Goal: Contribute content: Add original content to the website for others to see

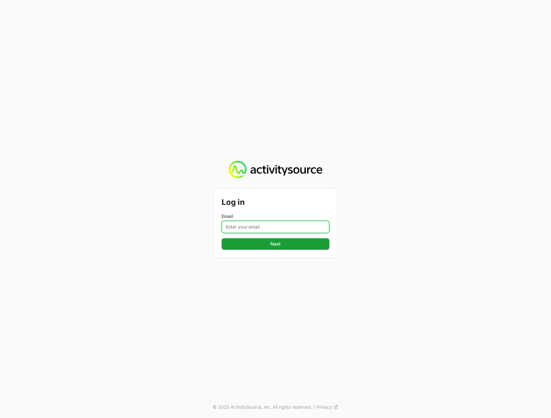
click at [309, 230] on input "Email" at bounding box center [276, 227] width 108 height 12
type input "[PERSON_NAME][EMAIL_ADDRESS][DOMAIN_NAME]"
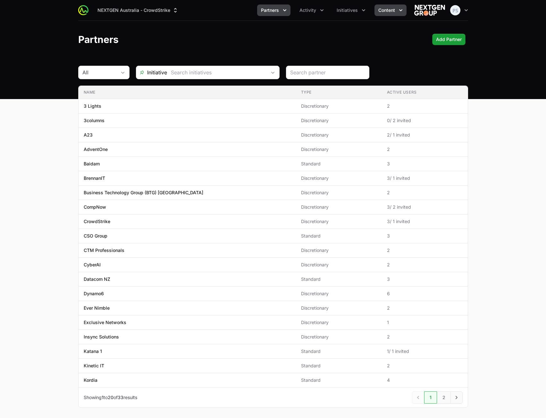
click at [394, 15] on button "Content" at bounding box center [391, 10] width 32 height 12
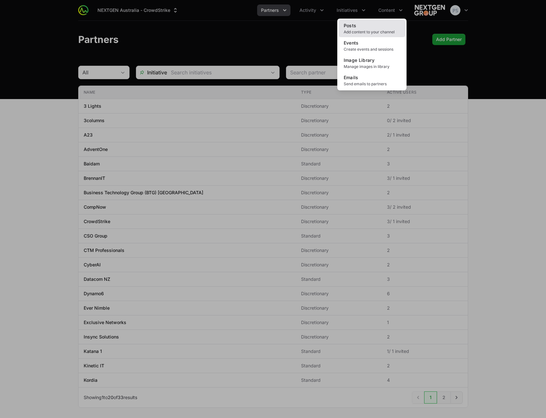
click at [383, 22] on link "Posts Add content to your channel" at bounding box center [372, 28] width 67 height 17
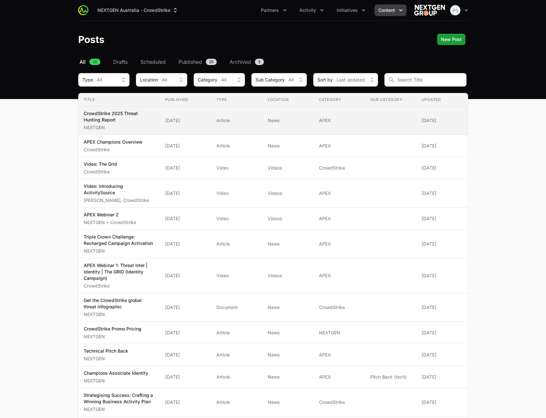
click at [141, 127] on p "NEXTGEN" at bounding box center [119, 127] width 71 height 6
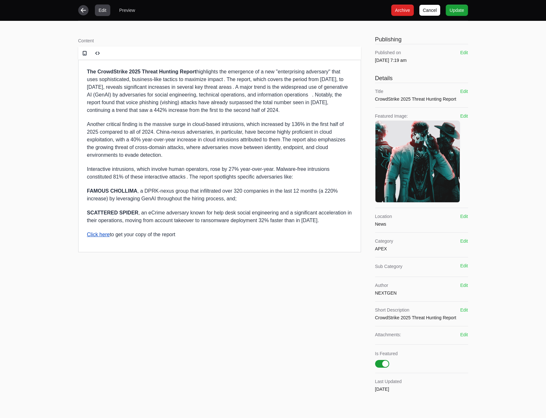
click at [40, 26] on div "Edit Preview [PERSON_NAME] Archive Archive Update Update Content Rich text edit…" at bounding box center [273, 206] width 546 height 412
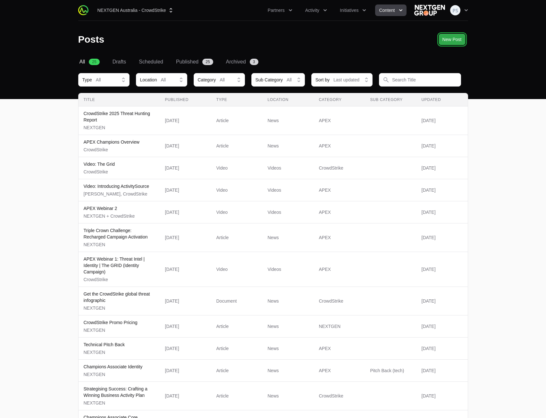
click at [456, 40] on span "New Post" at bounding box center [452, 40] width 19 height 8
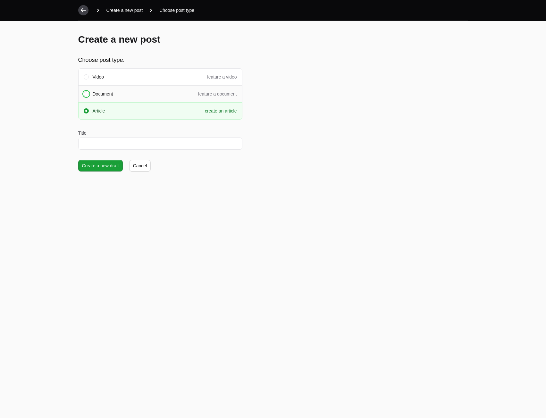
click at [140, 94] on div "Document feature a document" at bounding box center [165, 94] width 144 height 6
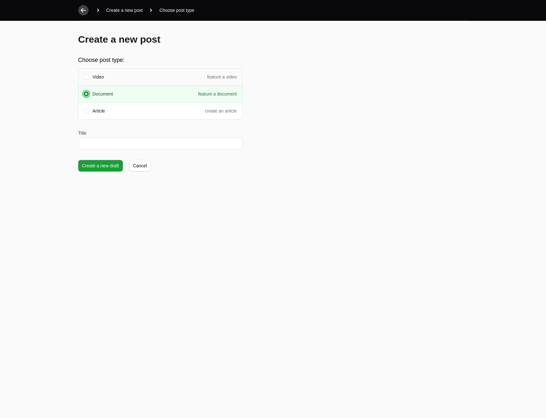
click at [142, 76] on div "Video feature a video" at bounding box center [165, 77] width 144 height 6
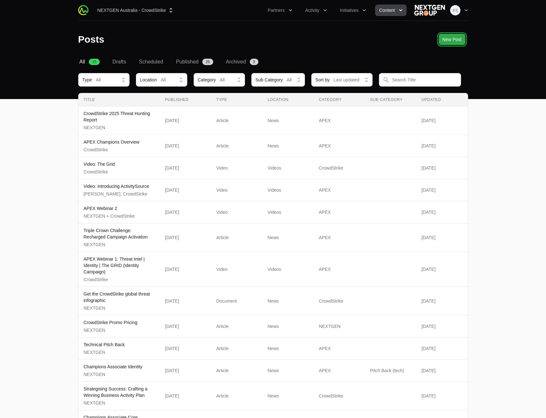
click at [451, 38] on span "New Post" at bounding box center [452, 40] width 19 height 8
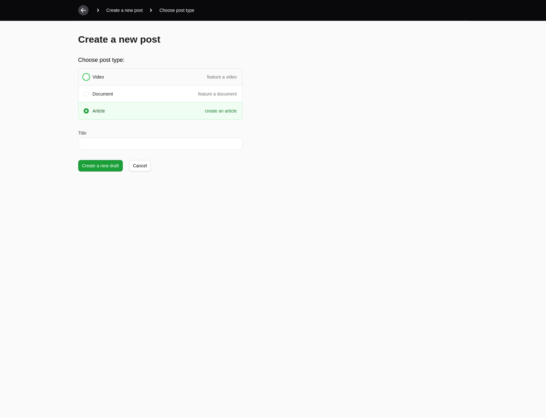
click at [103, 82] on div "Video feature a video" at bounding box center [160, 76] width 164 height 17
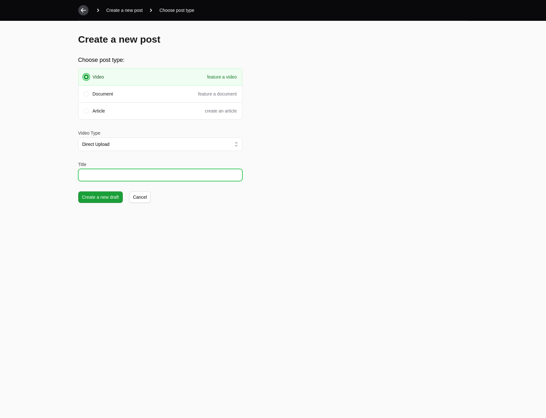
click at [107, 175] on input "Title" at bounding box center [160, 175] width 164 height 12
type input "te"
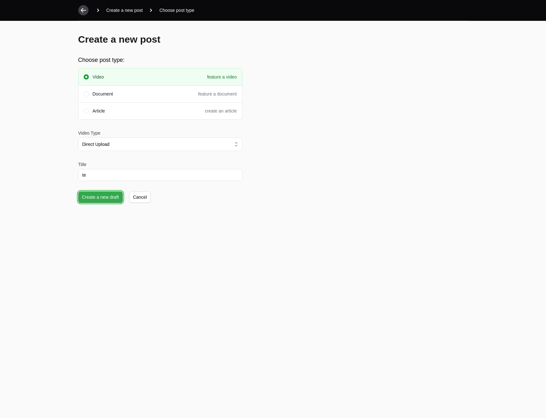
click at [95, 197] on span "Create a new draft" at bounding box center [100, 197] width 37 height 8
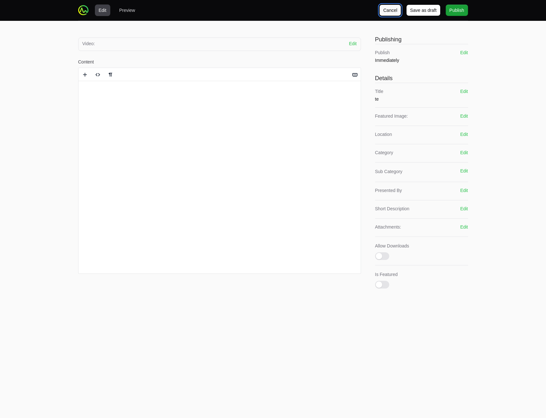
click at [391, 7] on span "Cancel" at bounding box center [390, 10] width 14 height 8
